Goal: Find specific page/section: Find specific page/section

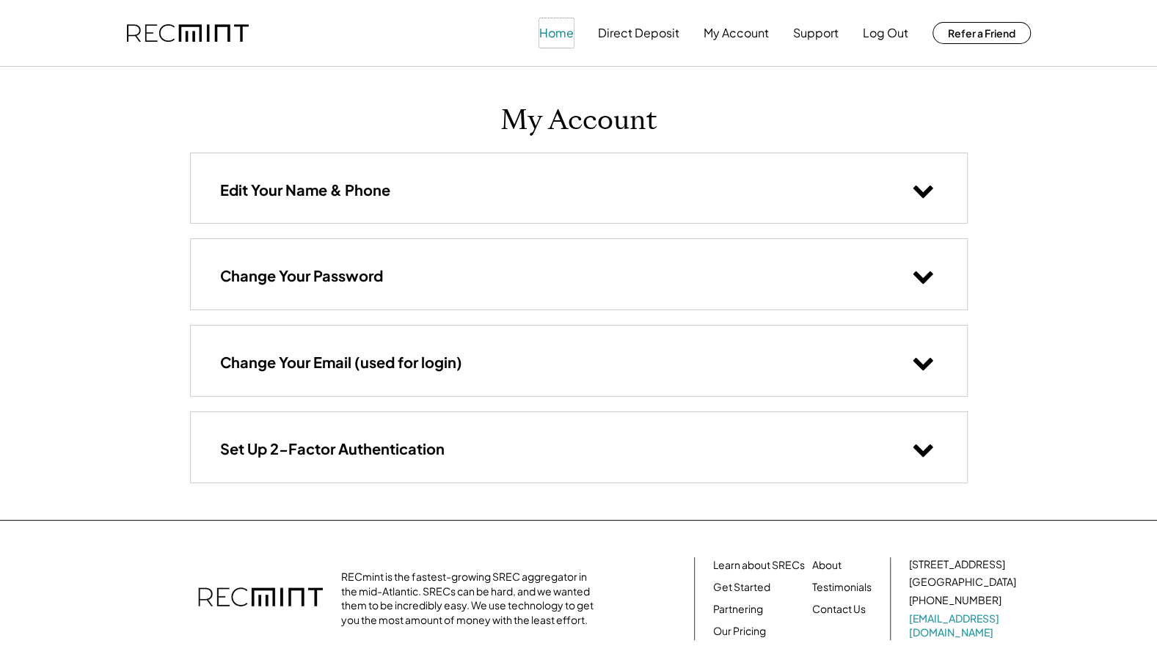
click at [554, 35] on button "Home" at bounding box center [556, 32] width 34 height 29
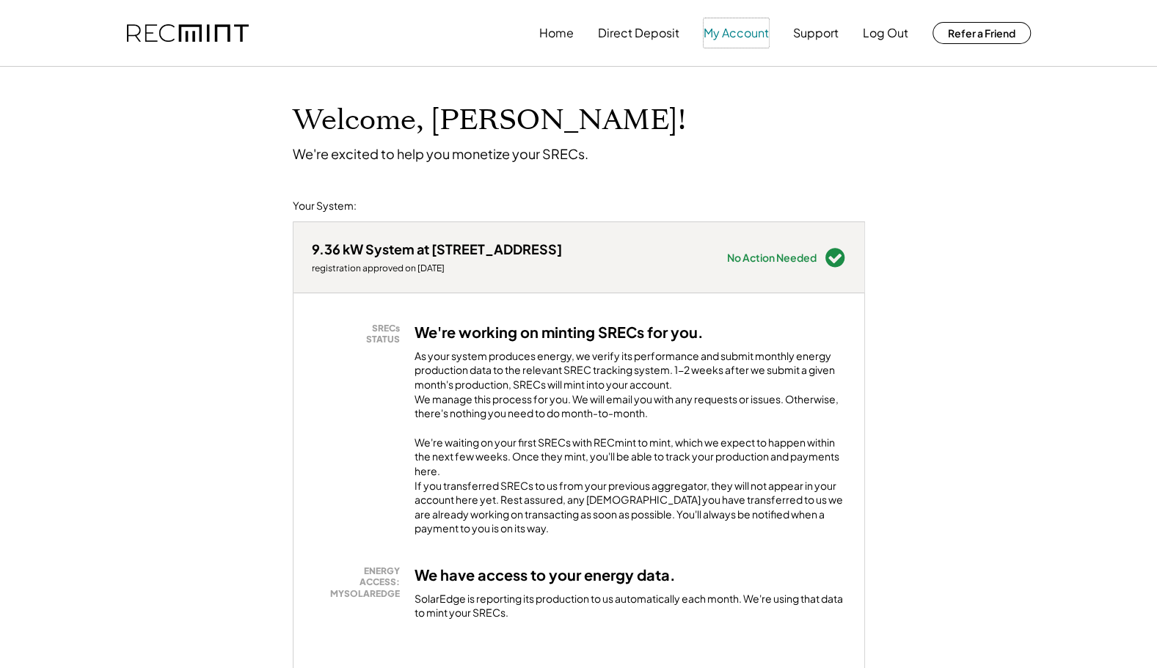
click at [735, 31] on button "My Account" at bounding box center [735, 32] width 65 height 29
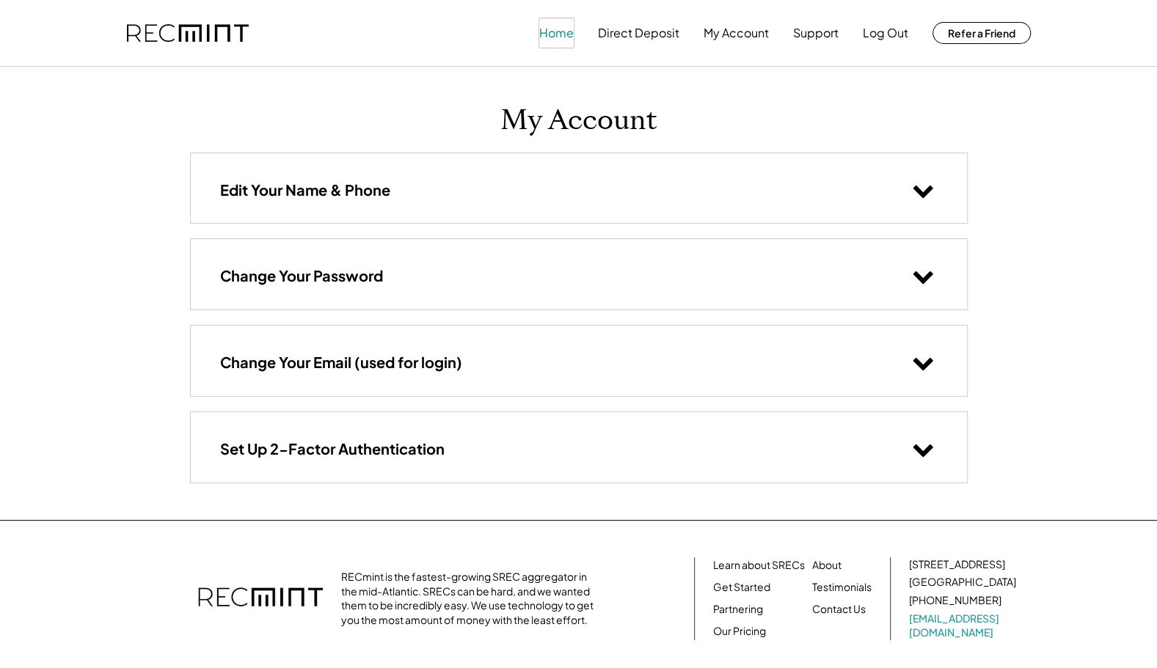
click at [560, 40] on button "Home" at bounding box center [556, 32] width 34 height 29
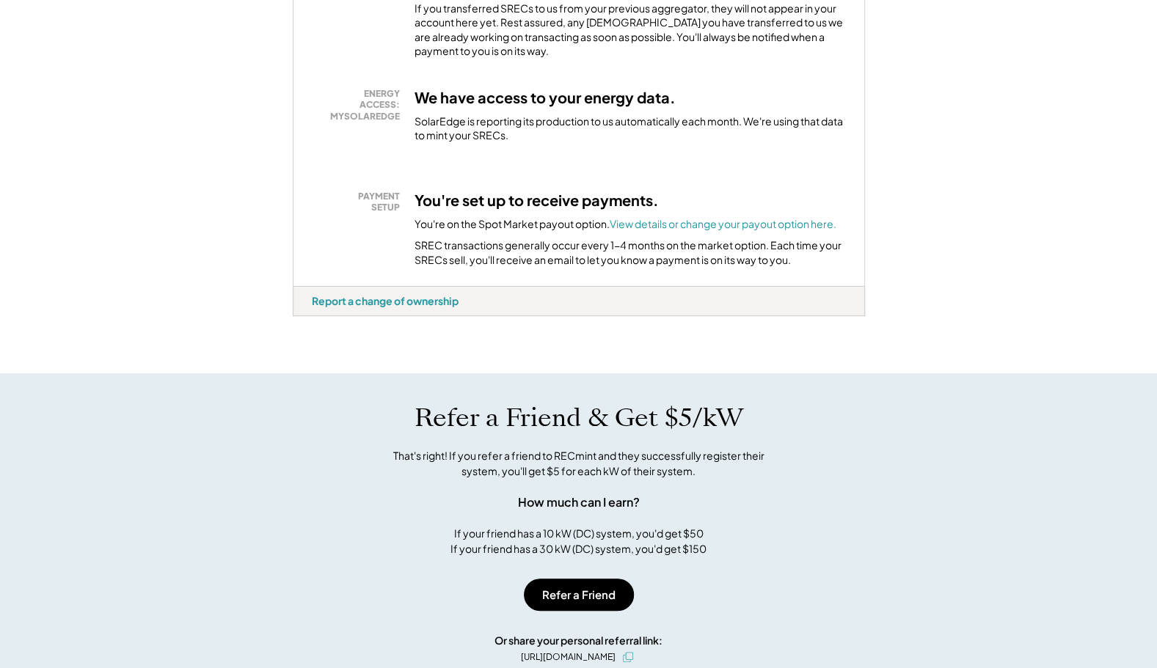
scroll to position [488, 0]
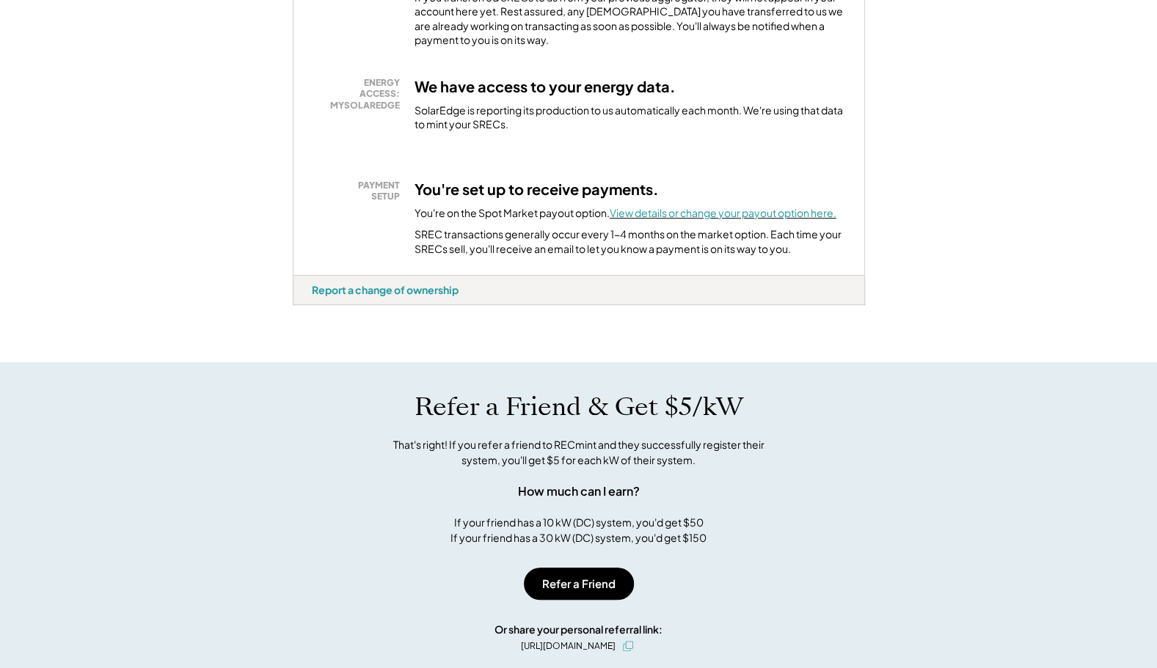
click at [760, 219] on font "View details or change your payout option here." at bounding box center [722, 212] width 227 height 13
